Goal: Task Accomplishment & Management: Use online tool/utility

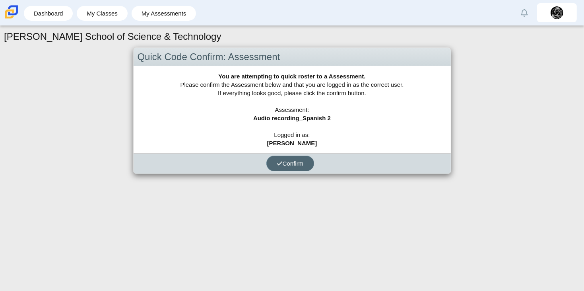
click at [294, 160] on span "Confirm" at bounding box center [290, 163] width 27 height 7
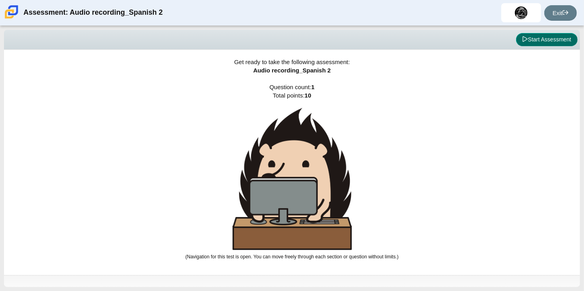
click at [545, 42] on button "Start Assessment" at bounding box center [547, 40] width 62 height 14
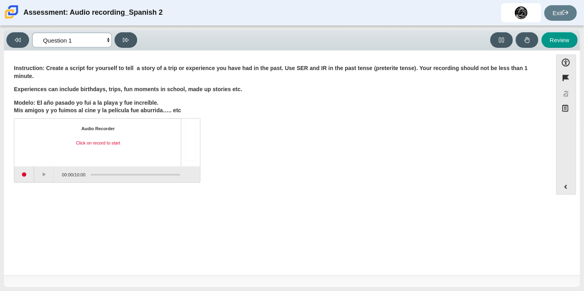
click at [109, 39] on select "Questions Question 1 Review Review Answers" at bounding box center [71, 40] width 79 height 15
click at [213, 104] on p "Modelo: El año pasado yo fui a la playa y fue increíble. Mis amigos y yo fuimos…" at bounding box center [278, 107] width 528 height 16
click at [246, 170] on div "Audio Recorder Click on record to start 00:00 / 10:00" at bounding box center [278, 151] width 528 height 62
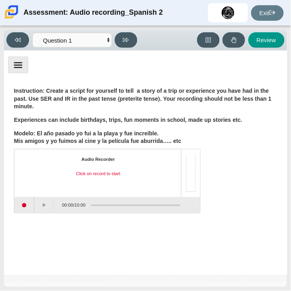
click at [277, 161] on div "Question Instruction: Create a script for yourself to tell a story of a trip or…" at bounding box center [145, 151] width 275 height 133
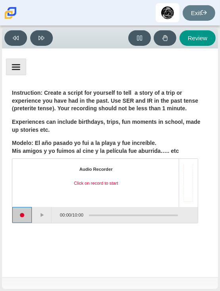
click at [28, 216] on button "Start recording" at bounding box center [22, 215] width 20 height 16
click at [25, 217] on button "Stop recording" at bounding box center [22, 215] width 20 height 16
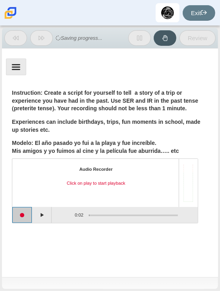
click at [27, 216] on button "Start recording" at bounding box center [22, 215] width 20 height 16
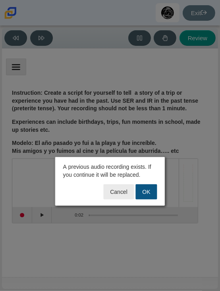
click at [149, 194] on button "OK" at bounding box center [146, 191] width 21 height 15
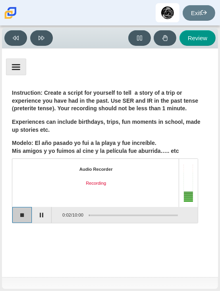
click at [21, 219] on button "Stop recording" at bounding box center [22, 215] width 20 height 16
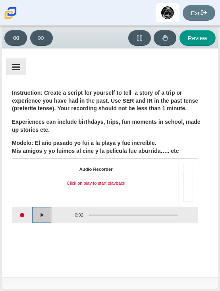
click at [38, 215] on button "Play" at bounding box center [42, 215] width 20 height 16
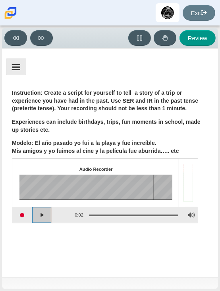
click at [38, 215] on button "Play" at bounding box center [42, 215] width 20 height 16
click at [22, 212] on button "Start recording" at bounding box center [22, 215] width 20 height 16
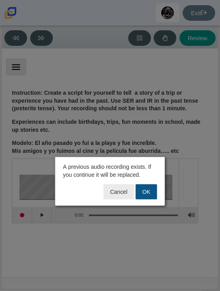
click at [149, 192] on button "OK" at bounding box center [146, 191] width 21 height 15
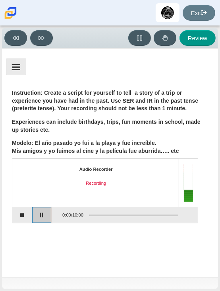
click at [37, 215] on button "Pause" at bounding box center [42, 215] width 20 height 16
click at [37, 215] on button "Continue recording" at bounding box center [42, 215] width 20 height 16
click at [37, 215] on button "Pause" at bounding box center [42, 215] width 20 height 16
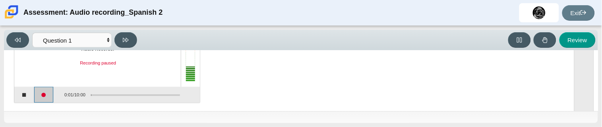
scroll to position [74, 0]
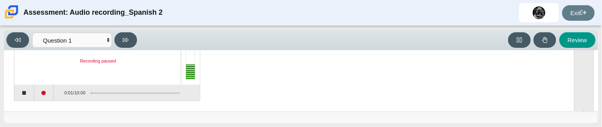
click at [247, 107] on div "Question Instruction: Create a script for yourself to tell a story of a trip or…" at bounding box center [287, 47] width 558 height 129
click at [48, 93] on button "Continue recording" at bounding box center [44, 93] width 20 height 16
click at [49, 94] on button "Pause" at bounding box center [44, 93] width 20 height 16
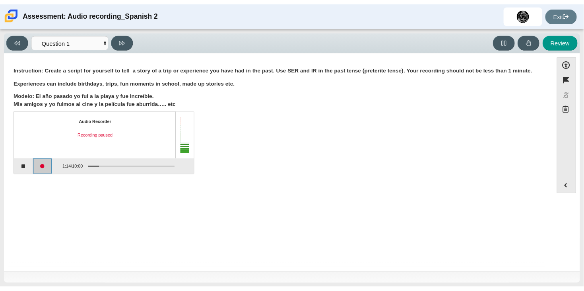
scroll to position [0, 0]
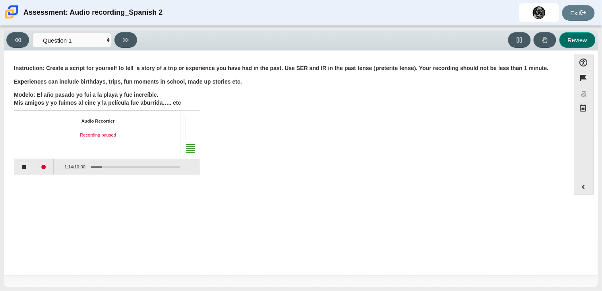
click at [583, 40] on button "Review" at bounding box center [578, 40] width 36 height 16
select select "review"
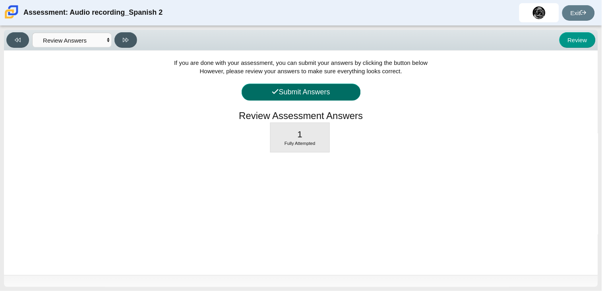
click at [327, 92] on button "Submit Answers" at bounding box center [301, 91] width 119 height 17
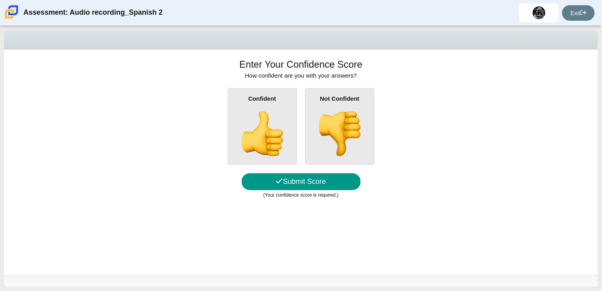
click at [236, 118] on div "Confident" at bounding box center [263, 126] width 70 height 77
click at [0, 0] on input "Confident" at bounding box center [0, 0] width 0 height 0
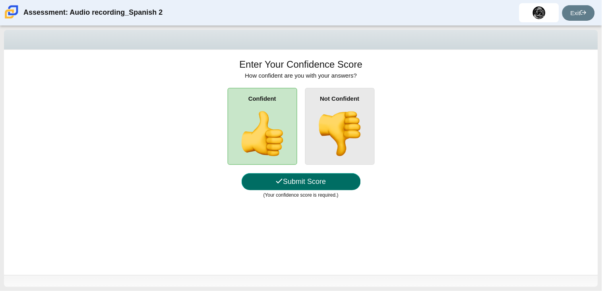
click at [304, 182] on button "Submit Score" at bounding box center [301, 181] width 119 height 17
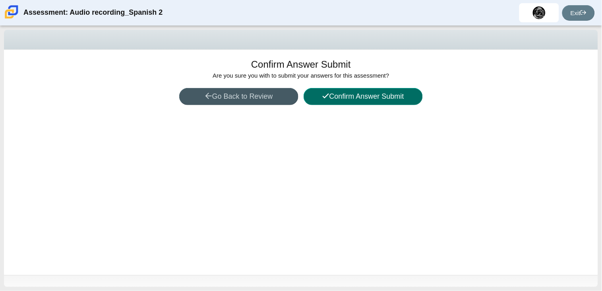
click at [368, 100] on button "Confirm Answer Submit" at bounding box center [363, 96] width 119 height 17
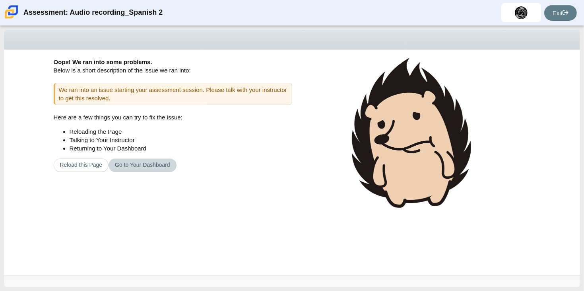
click at [128, 164] on link "Go to Your Dashboard" at bounding box center [143, 165] width 68 height 14
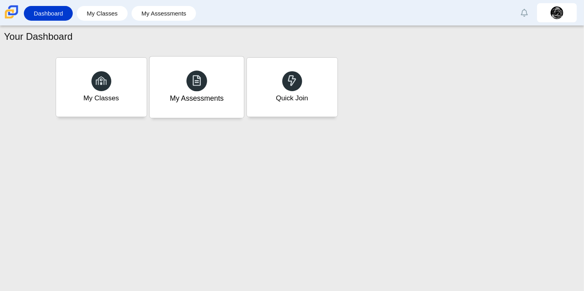
click at [203, 89] on div at bounding box center [196, 80] width 21 height 21
